Goal: Task Accomplishment & Management: Manage account settings

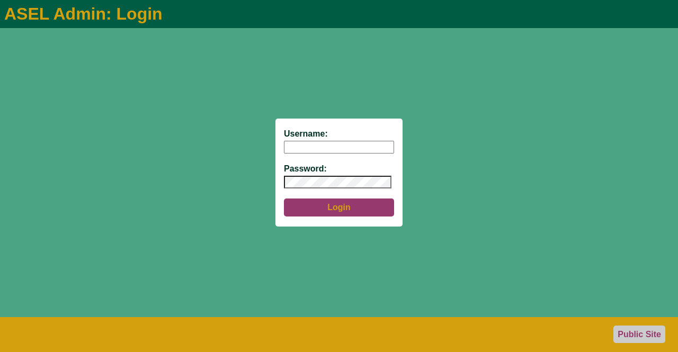
type input "aseladmin"
click at [347, 209] on button "Login" at bounding box center [339, 208] width 110 height 18
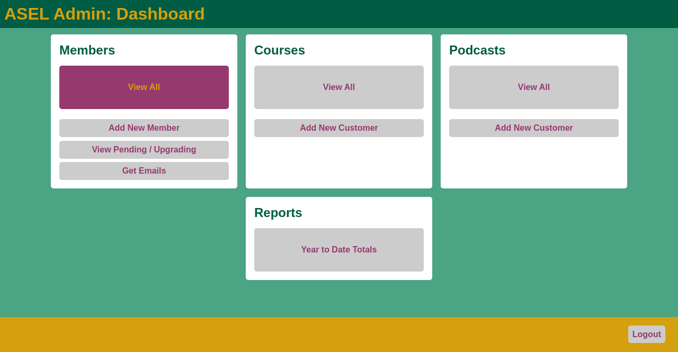
click at [152, 89] on link "View All" at bounding box center [144, 87] width 170 height 43
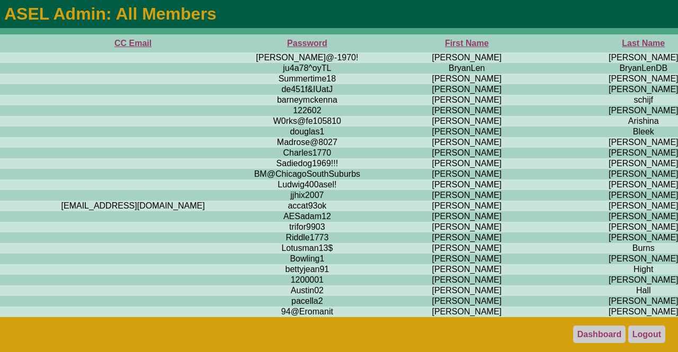
scroll to position [0, 416]
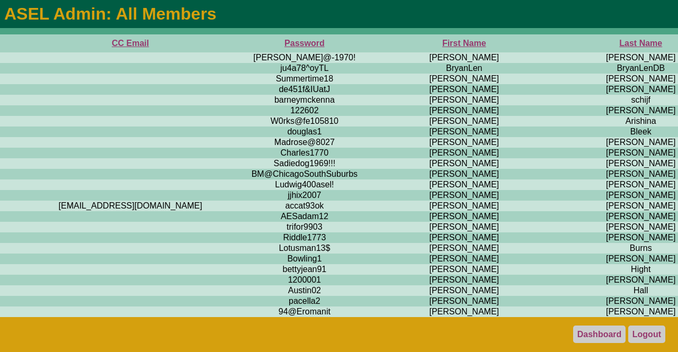
click at [370, 48] on th "First Name" at bounding box center [464, 43] width 188 height 18
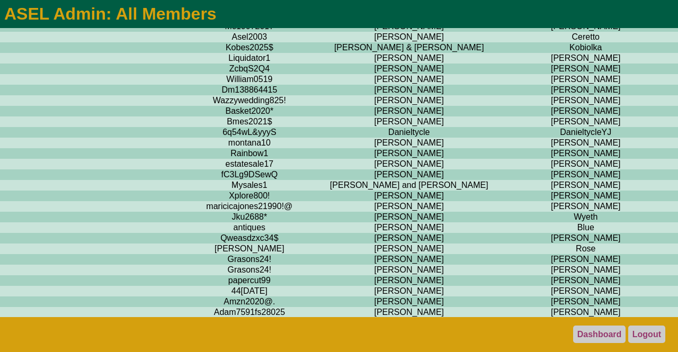
scroll to position [1822, 471]
click at [503, 75] on td "Sanders" at bounding box center [586, 69] width 166 height 11
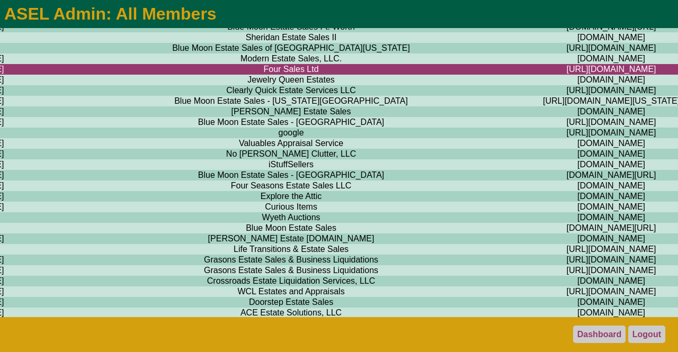
scroll to position [1822, 1160]
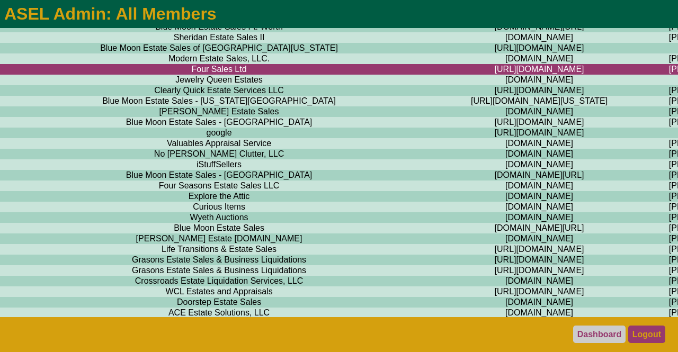
click at [645, 333] on link "Logout" at bounding box center [647, 334] width 37 height 17
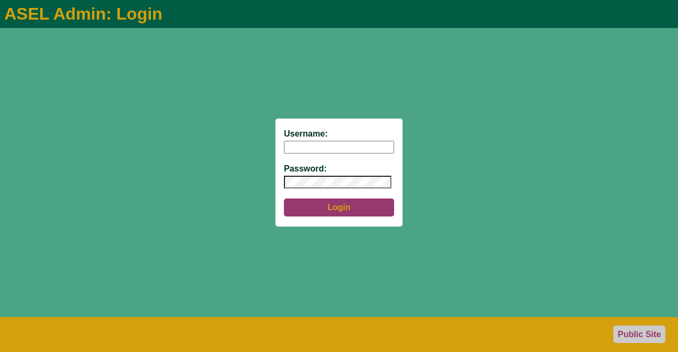
type input "aseladmin"
click at [329, 206] on button "Login" at bounding box center [339, 208] width 110 height 18
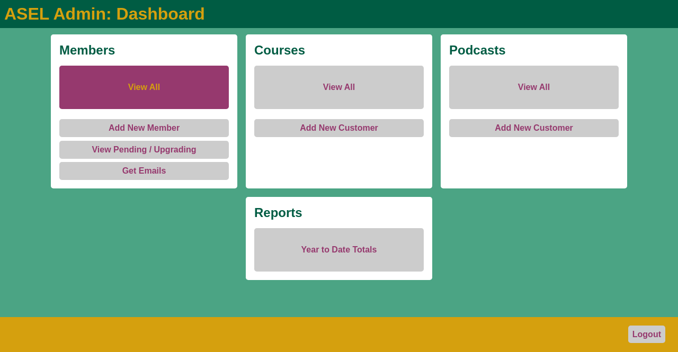
click at [146, 86] on link "View All" at bounding box center [144, 87] width 170 height 43
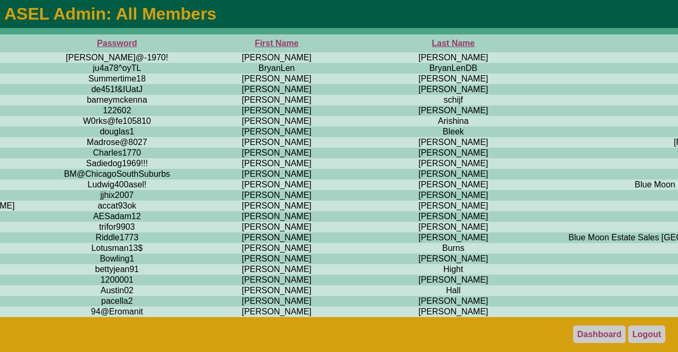
scroll to position [0, 691]
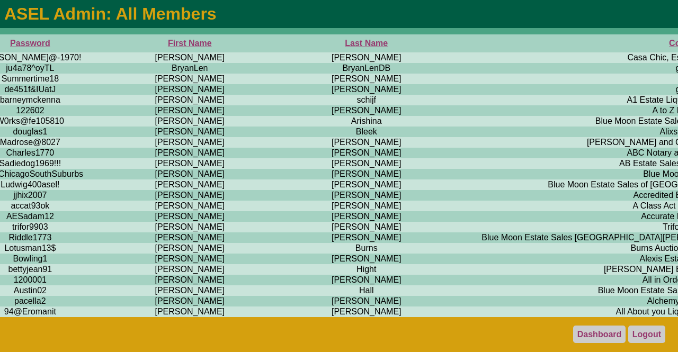
click at [449, 43] on th "Company" at bounding box center [688, 43] width 479 height 18
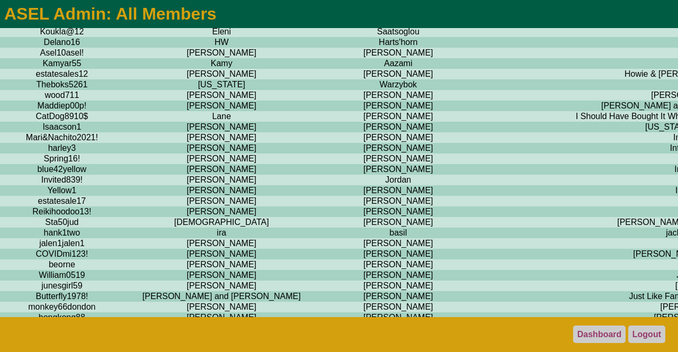
scroll to position [5251, 659]
